Goal: Transaction & Acquisition: Purchase product/service

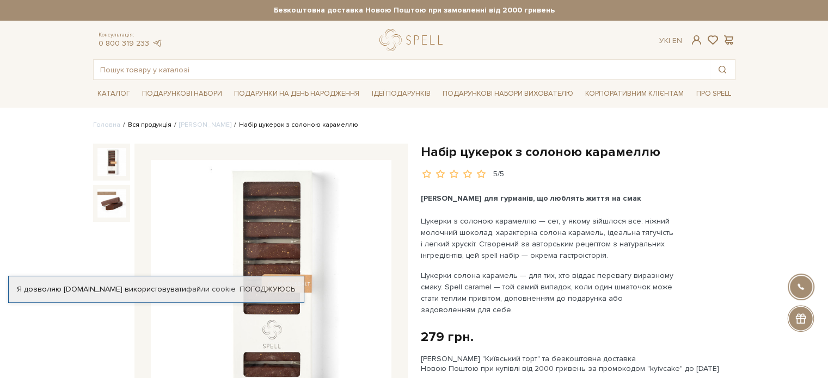
click at [155, 124] on link "Вся продукція" at bounding box center [150, 125] width 44 height 8
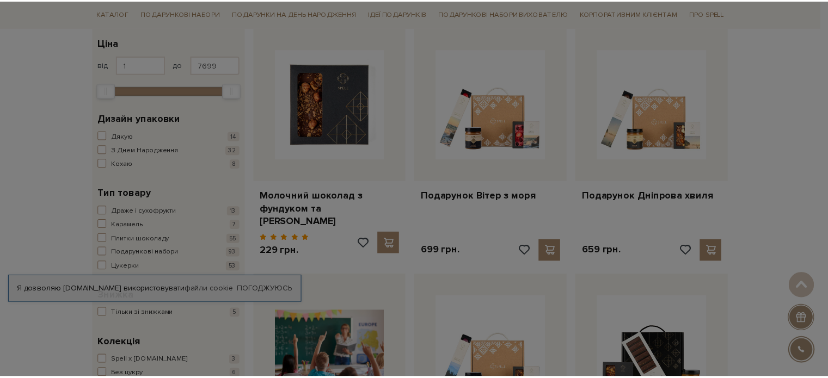
scroll to position [163, 0]
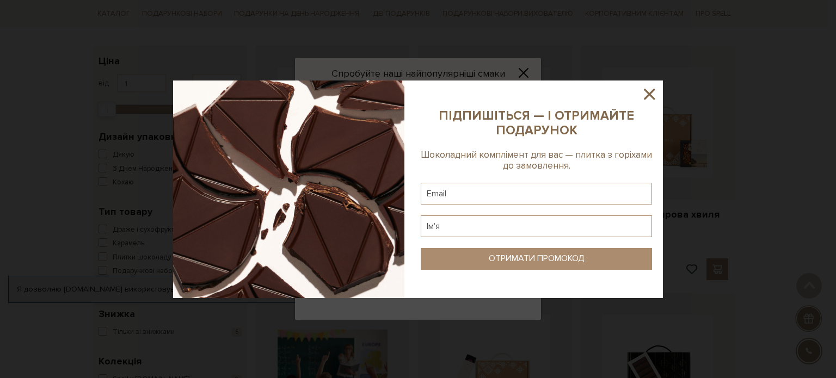
click at [647, 91] on icon at bounding box center [649, 94] width 11 height 11
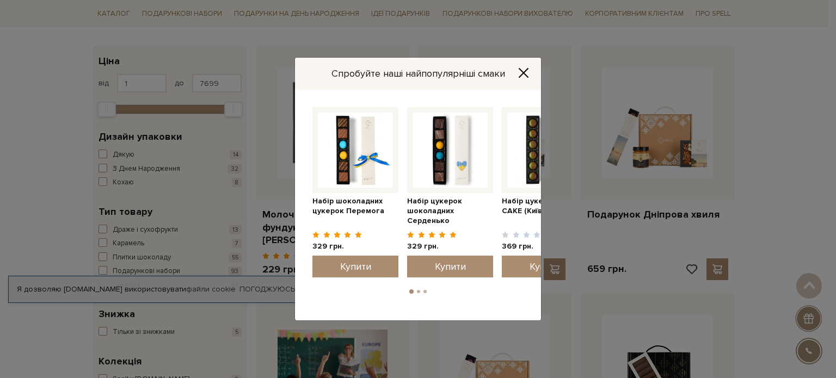
click at [526, 67] on button "Close" at bounding box center [523, 73] width 17 height 12
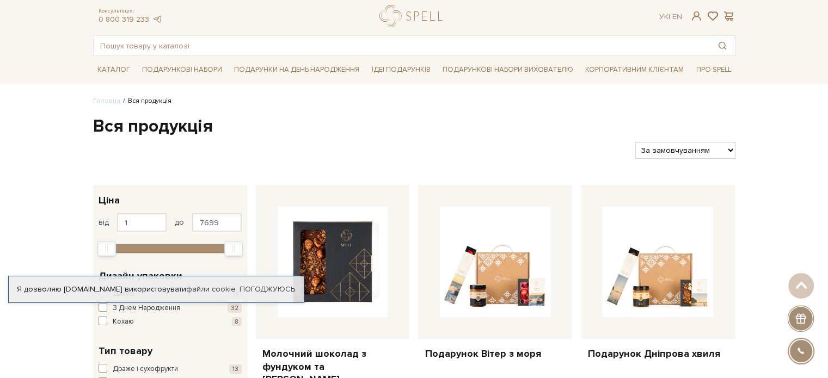
scroll to position [0, 0]
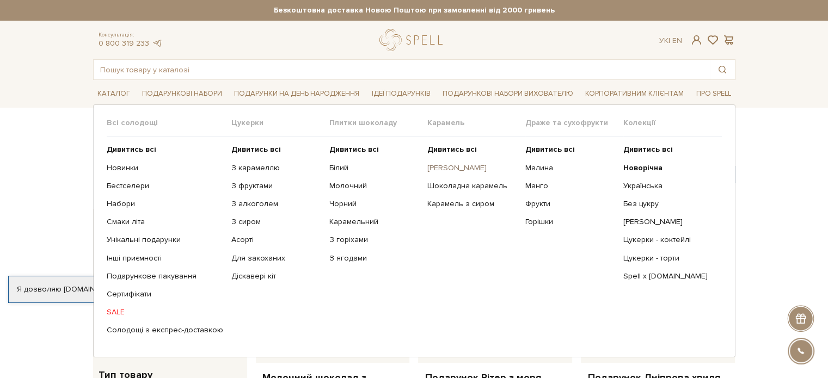
click at [457, 166] on link "[PERSON_NAME]" at bounding box center [472, 168] width 90 height 10
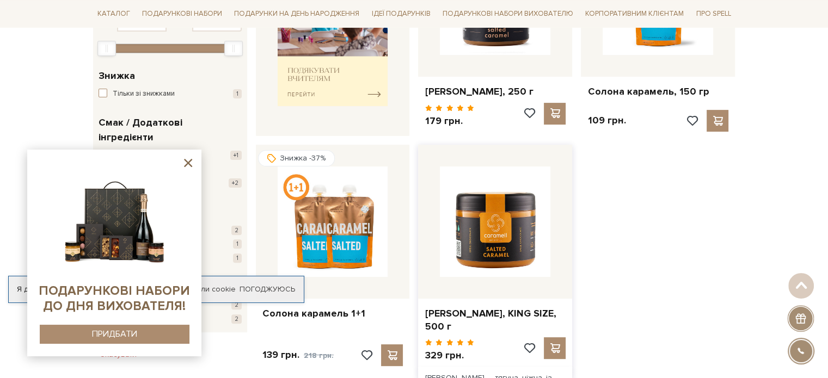
scroll to position [327, 0]
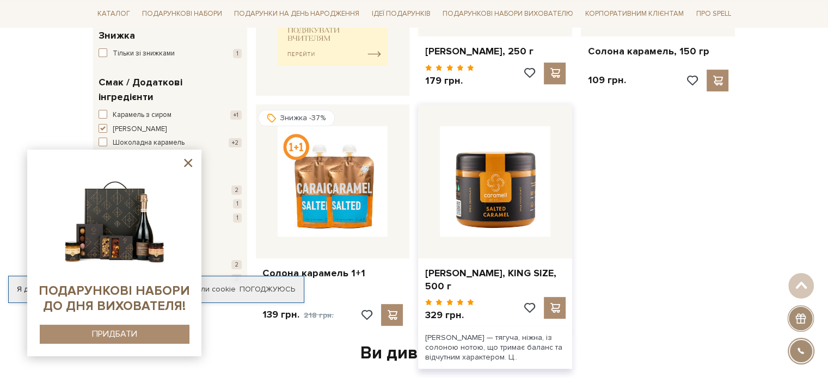
click at [498, 261] on div "Солона карамель, KING SIZE, 500 г" at bounding box center [495, 278] width 154 height 39
click at [492, 210] on img at bounding box center [495, 181] width 111 height 111
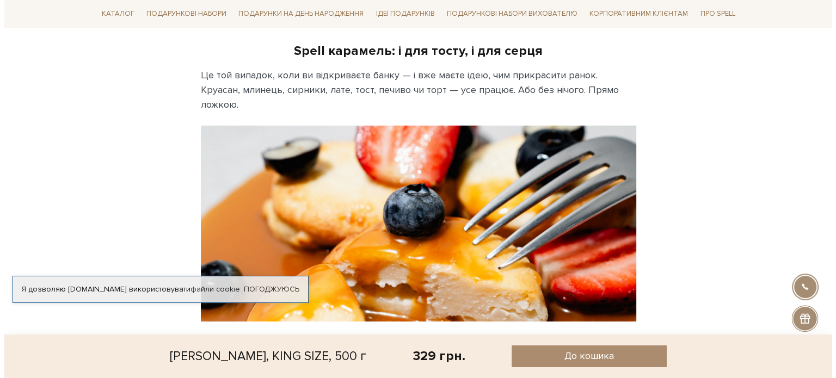
scroll to position [1034, 0]
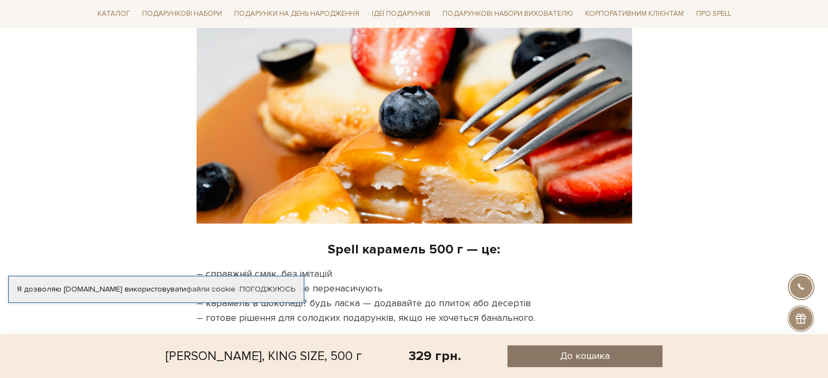
click at [581, 354] on span "До кошика" at bounding box center [585, 356] width 50 height 13
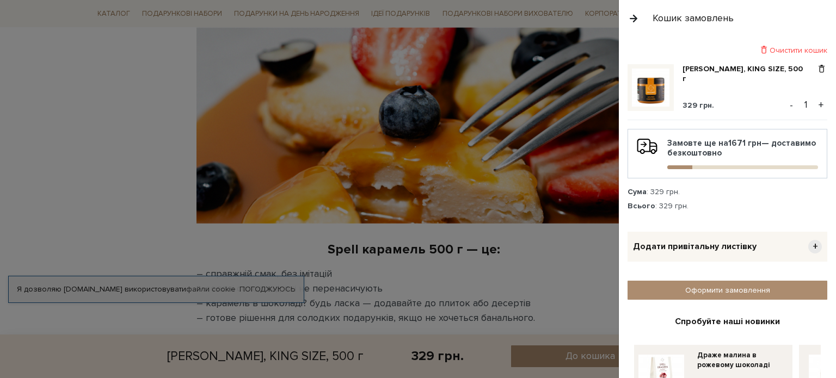
scroll to position [72, 0]
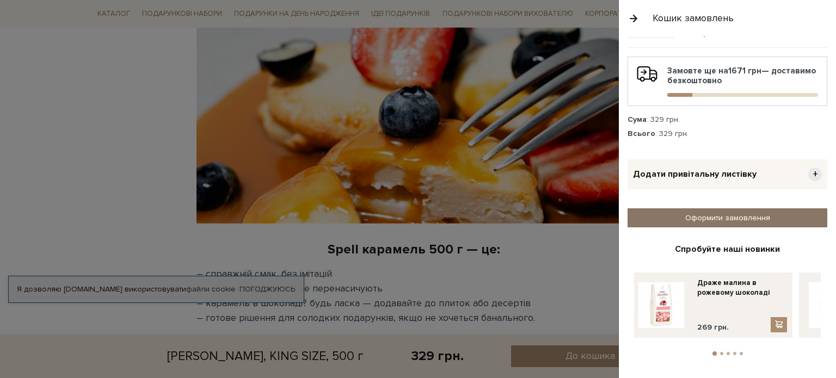
click at [697, 217] on link "Оформити замовлення" at bounding box center [728, 218] width 200 height 19
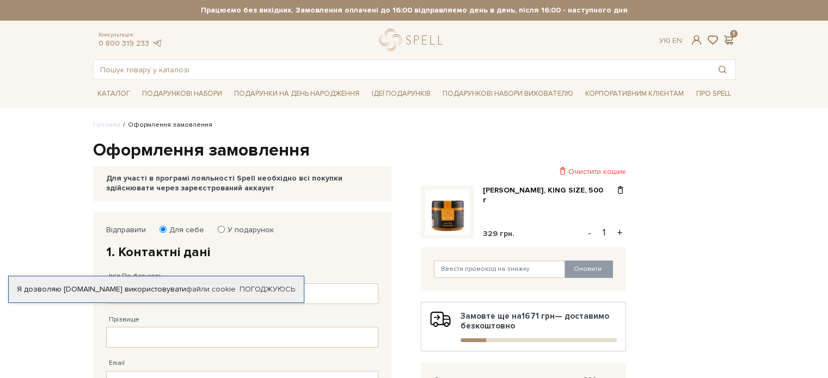
scroll to position [109, 0]
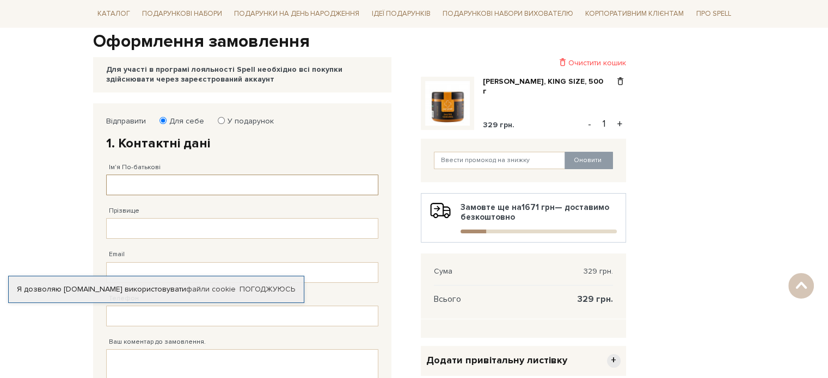
click at [187, 185] on input "Ім'я По-батькові" at bounding box center [242, 185] width 272 height 21
type input "Татьяна"
type input "Тюрина"
type input "Tanya.e.turin@gmail.com"
type input "38 (050) 577 67 89"
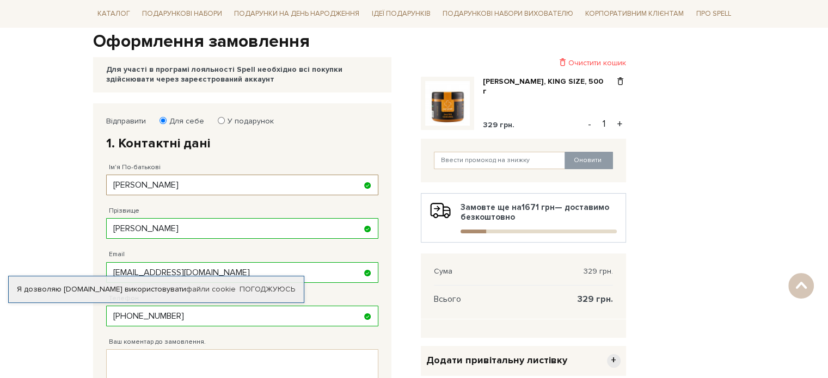
click at [170, 188] on input "Татьяна" at bounding box center [242, 185] width 272 height 21
type input "Татьяна Євгенівна"
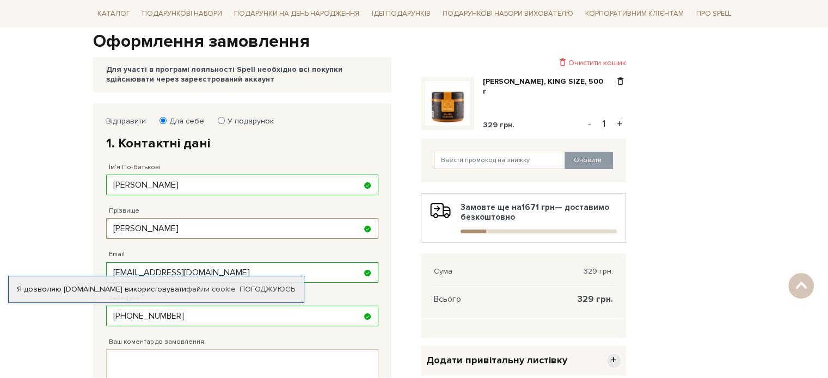
click at [133, 228] on input "Тюрина" at bounding box center [242, 228] width 272 height 21
type input "Тюріна"
click at [63, 341] on body "Подарункові набори SALE Корпоративним клієнтам Доставка і оплата Консультація: …" at bounding box center [414, 297] width 828 height 813
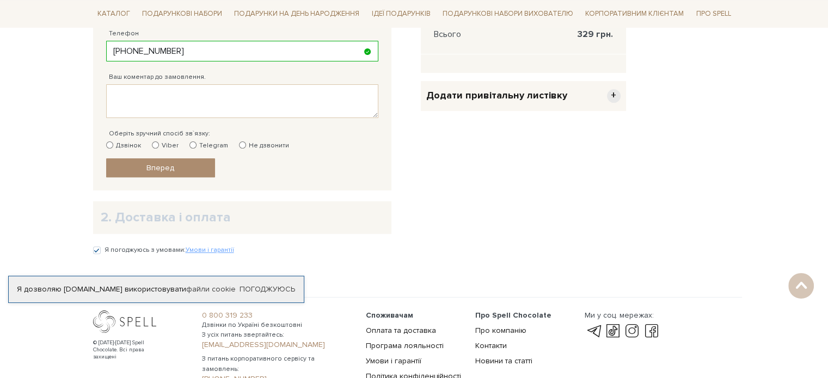
scroll to position [381, 0]
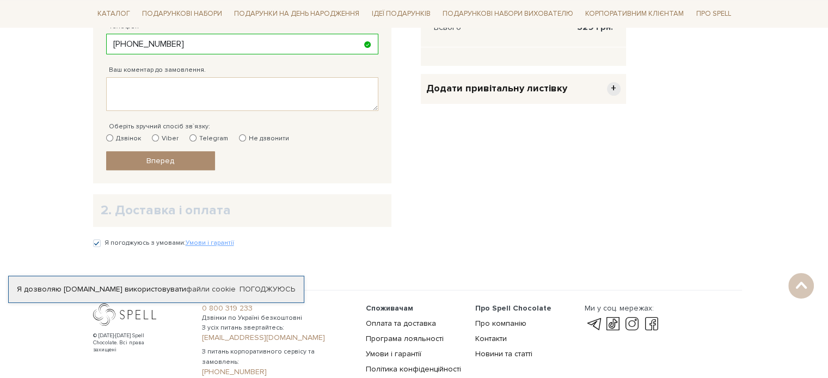
click at [239, 138] on input "Не дзвонити" at bounding box center [242, 137] width 7 height 7
radio input "true"
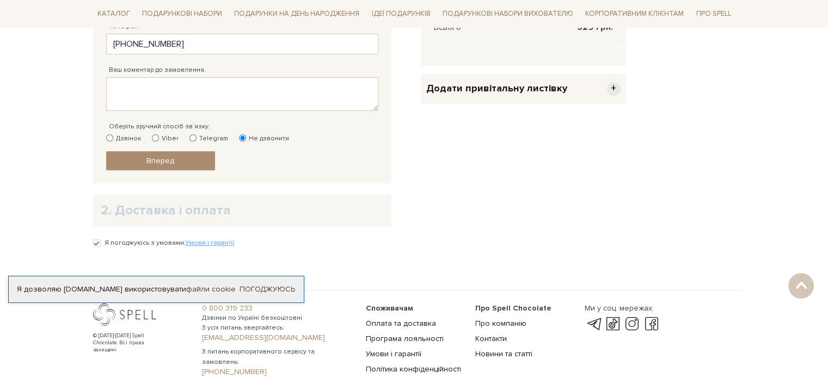
click at [170, 163] on span "Вперед" at bounding box center [160, 160] width 28 height 9
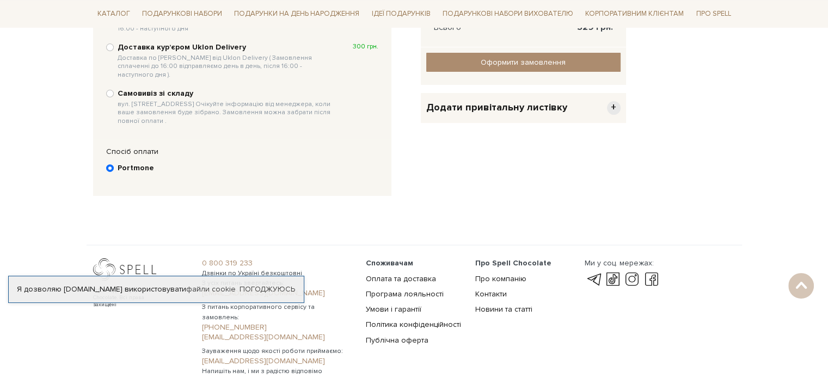
scroll to position [212, 0]
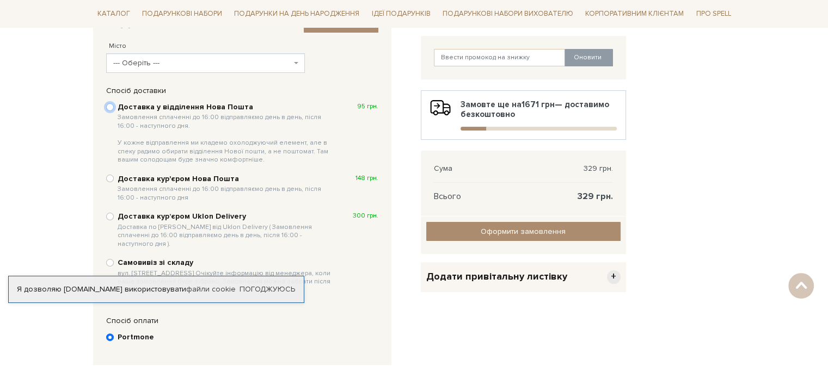
click at [111, 108] on input "Доставка у відділення Нова Пошта Замовлення сплаченні до 16:00 відправляємо ден…" at bounding box center [110, 107] width 8 height 8
radio input "true"
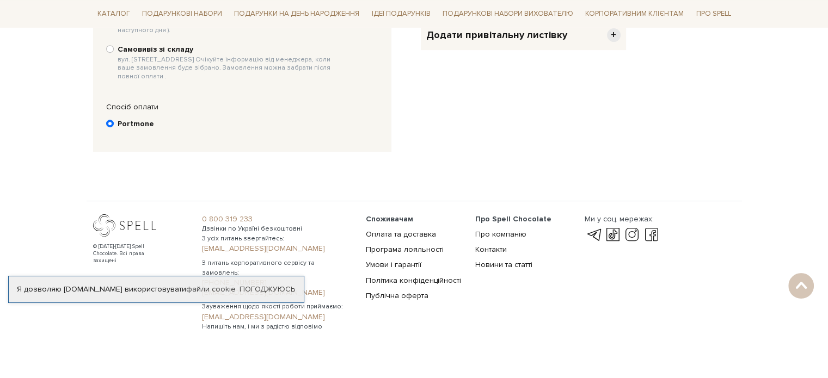
scroll to position [473, 0]
click at [140, 119] on b "Portmone" at bounding box center [136, 124] width 36 height 10
click at [114, 120] on input "Portmone" at bounding box center [110, 124] width 8 height 8
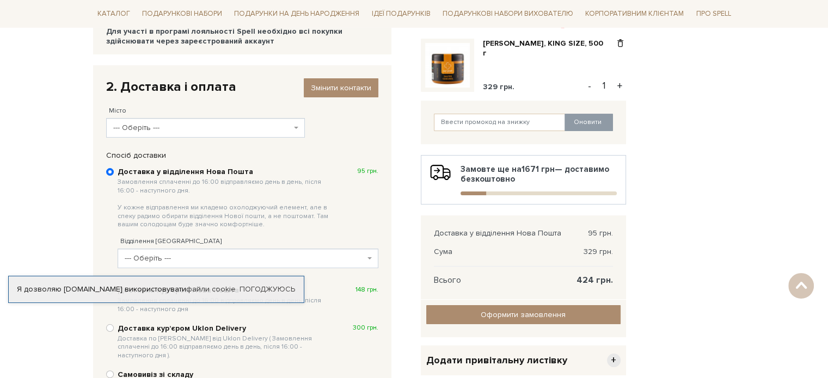
scroll to position [146, 0]
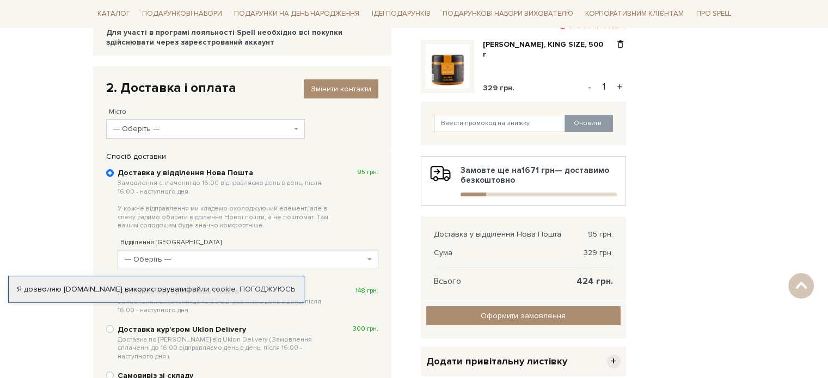
scroll to position [381, 0]
